Goal: Information Seeking & Learning: Learn about a topic

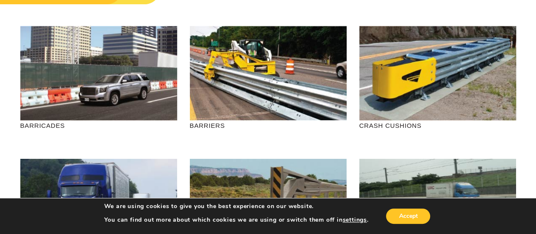
scroll to position [85, 0]
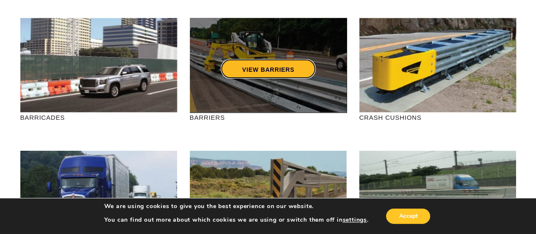
click at [263, 67] on link "VIEW BARRIERS" at bounding box center [268, 68] width 95 height 19
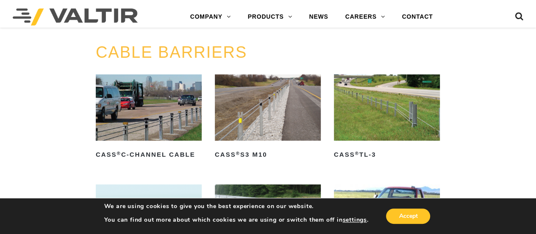
scroll to position [339, 0]
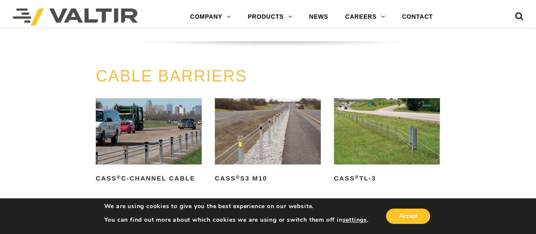
click at [404, 128] on img at bounding box center [387, 131] width 106 height 66
click at [264, 131] on img at bounding box center [268, 131] width 106 height 66
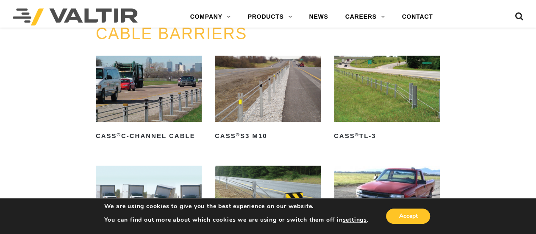
click at [184, 102] on img at bounding box center [149, 89] width 106 height 66
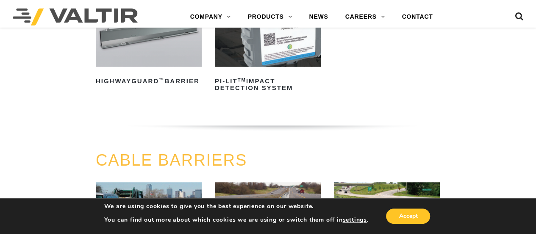
scroll to position [254, 0]
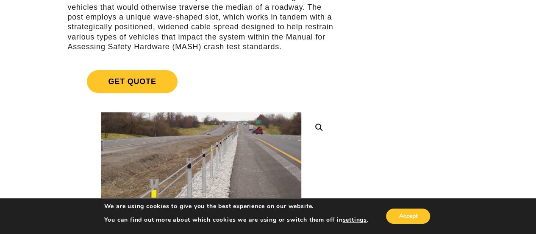
scroll to position [170, 0]
